Goal: Obtain resource: Download file/media

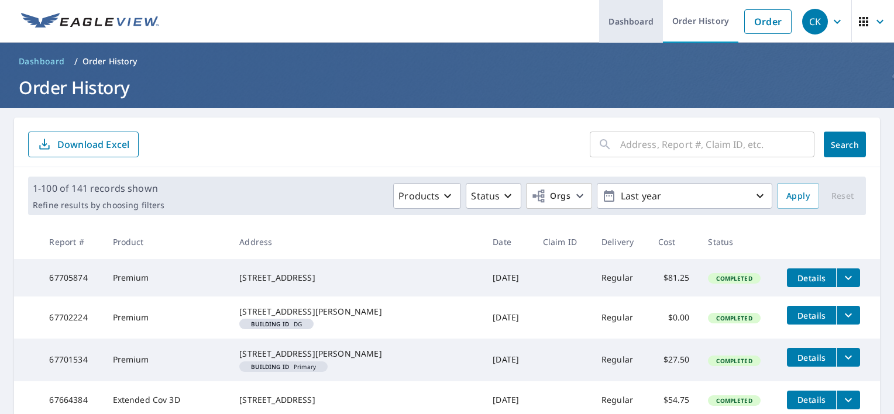
click at [627, 28] on link "Dashboard" at bounding box center [631, 21] width 64 height 43
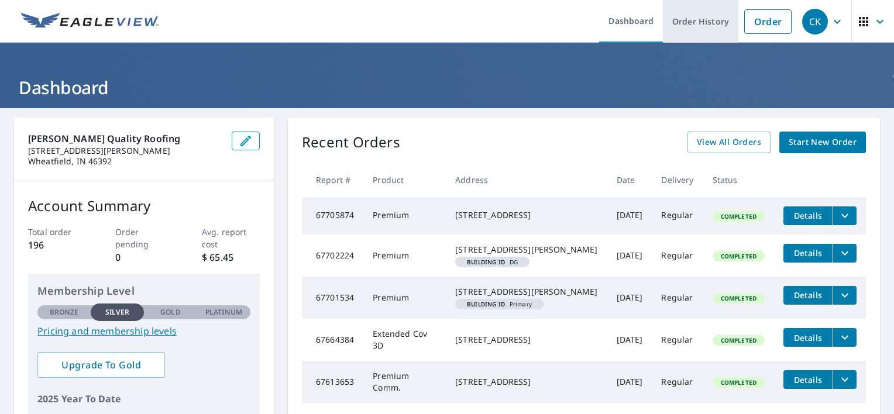
click at [697, 27] on link "Order History" at bounding box center [700, 21] width 75 height 43
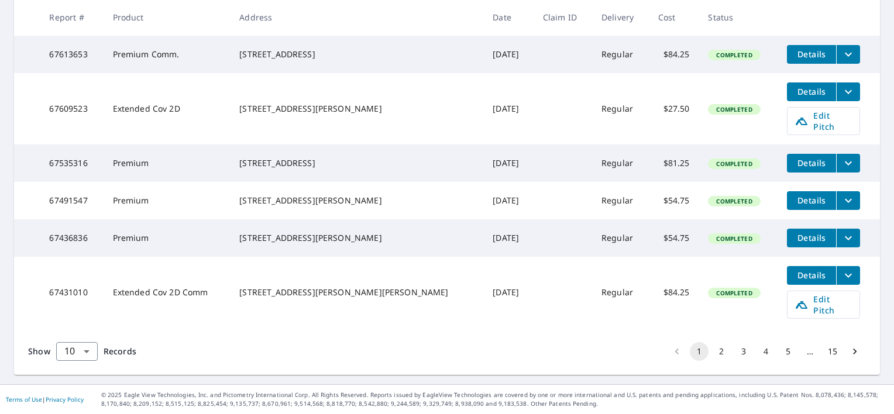
scroll to position [398, 0]
click at [90, 369] on body "CK CK Dashboard Order History Order CK Dashboard / Order History Order History …" at bounding box center [447, 207] width 894 height 414
click at [78, 388] on li "100" at bounding box center [77, 389] width 42 height 21
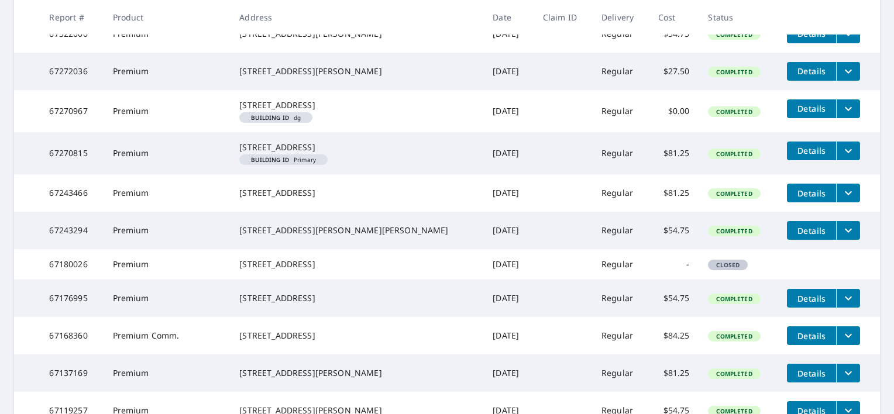
scroll to position [866, 0]
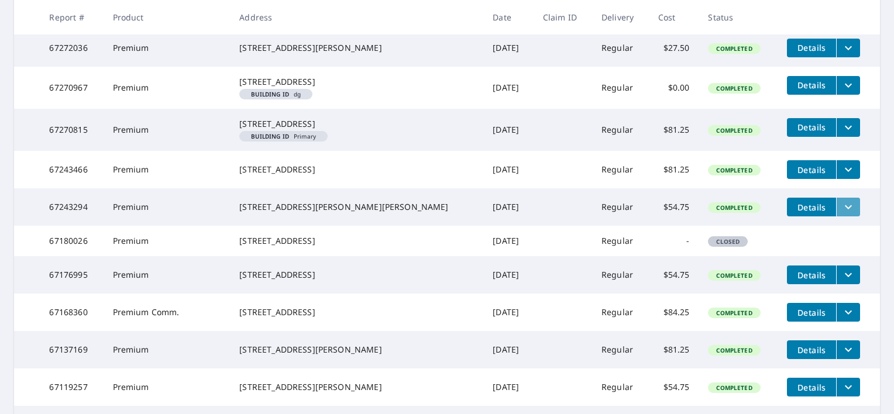
click at [838, 216] on button "filesDropdownBtn-67243294" at bounding box center [848, 207] width 24 height 19
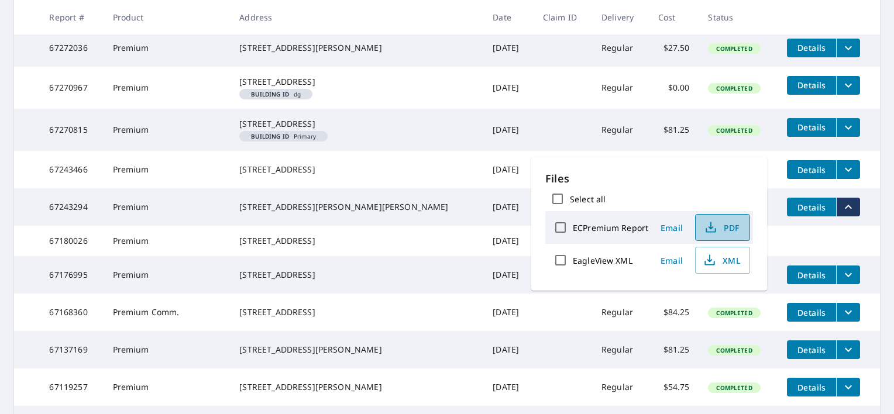
click at [719, 225] on span "PDF" at bounding box center [721, 228] width 37 height 14
